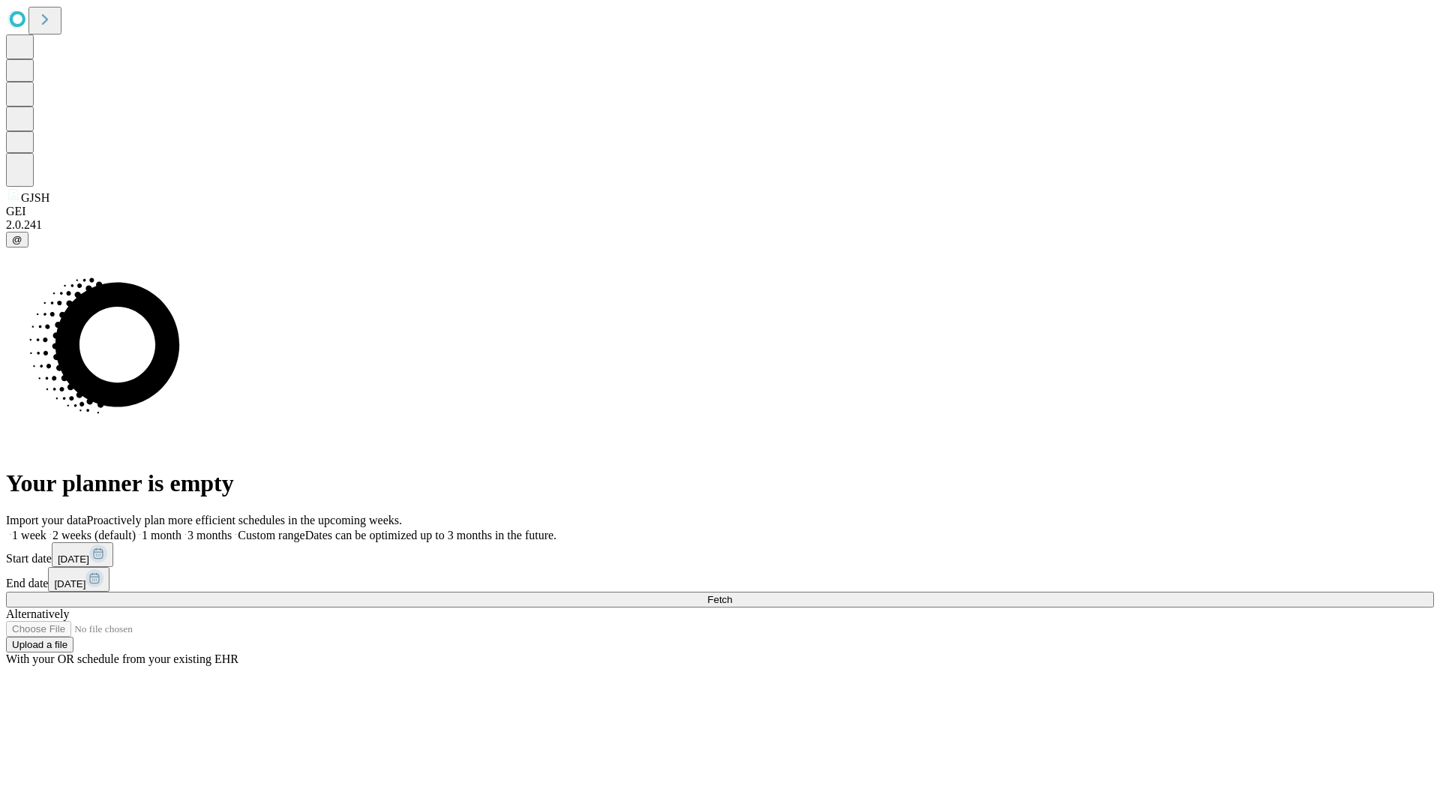
click at [732, 594] on span "Fetch" at bounding box center [719, 599] width 25 height 11
